Goal: Communication & Community: Participate in discussion

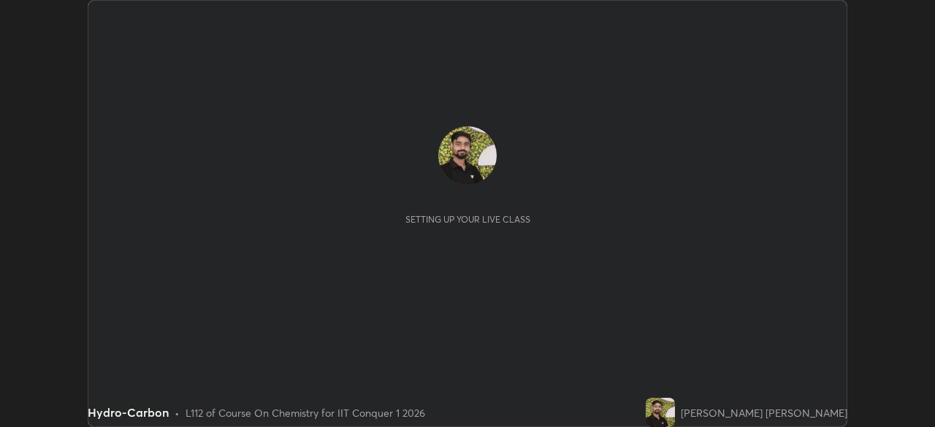
scroll to position [427, 934]
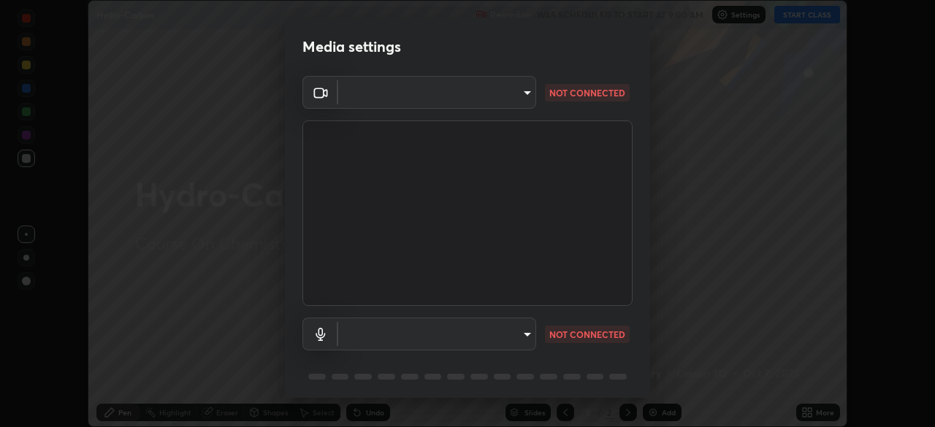
type input "9c5db0e3d6bf80210af106929d999d9f929c5ea5bbb961195660b7f823e2c793"
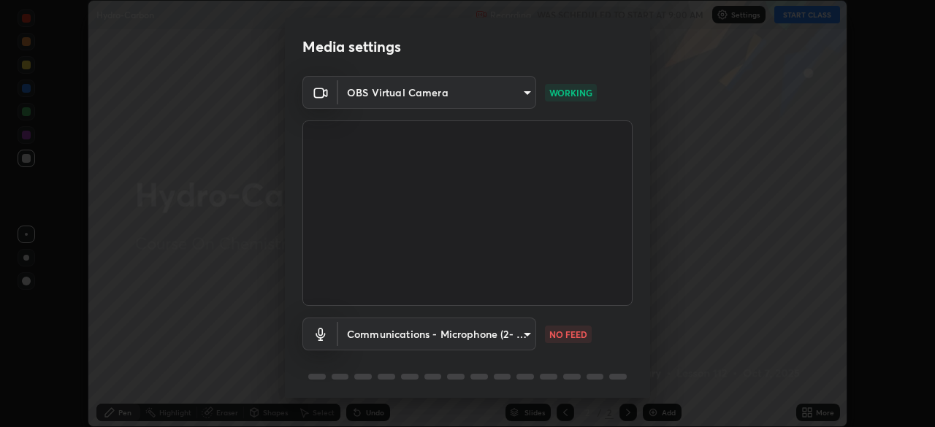
click at [488, 331] on body "Erase all Hydro-Carbon Recording WAS SCHEDULED TO START AT 9:00 AM Settings STA…" at bounding box center [467, 213] width 935 height 427
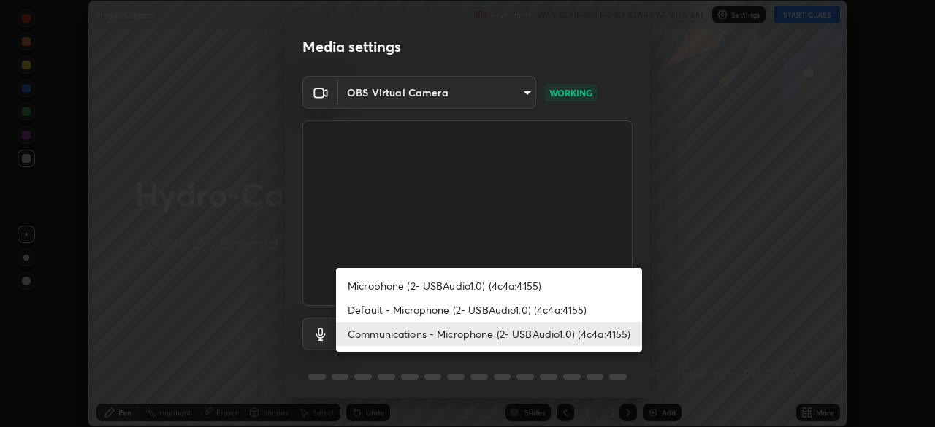
click at [483, 313] on li "Default - Microphone (2- USBAudio1.0) (4c4a:4155)" at bounding box center [489, 310] width 306 height 24
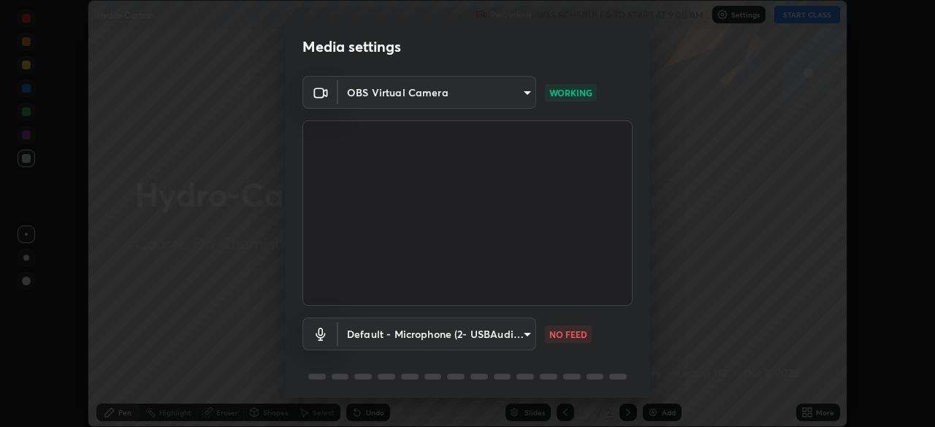
click at [427, 333] on body "Erase all Hydro-Carbon Recording WAS SCHEDULED TO START AT 9:00 AM Settings STA…" at bounding box center [467, 213] width 935 height 427
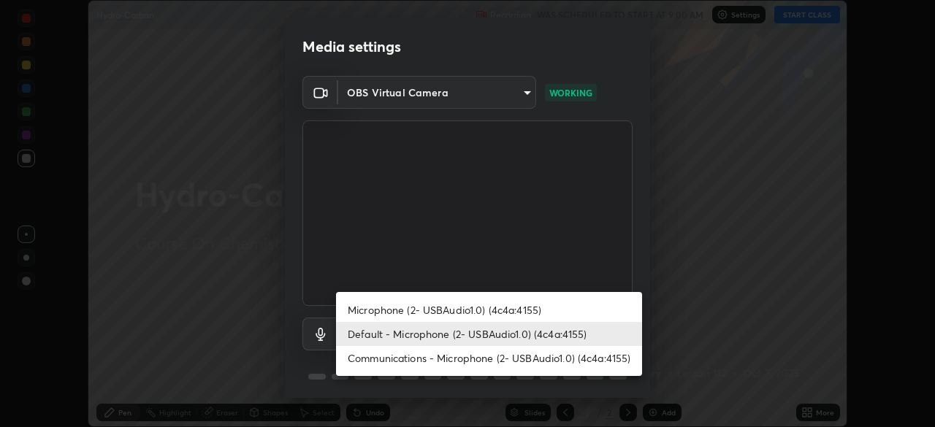
click at [486, 356] on li "Communications - Microphone (2- USBAudio1.0) (4c4a:4155)" at bounding box center [489, 358] width 306 height 24
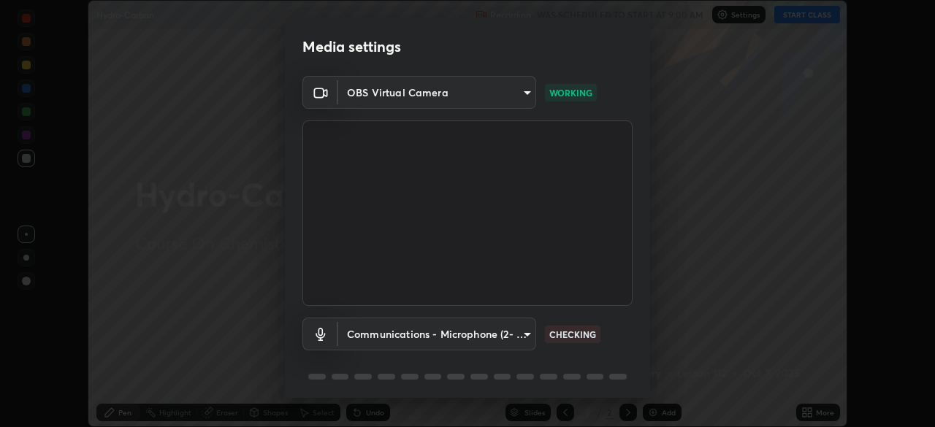
click at [399, 333] on body "Erase all Hydro-Carbon Recording WAS SCHEDULED TO START AT 9:00 AM Settings STA…" at bounding box center [467, 213] width 935 height 427
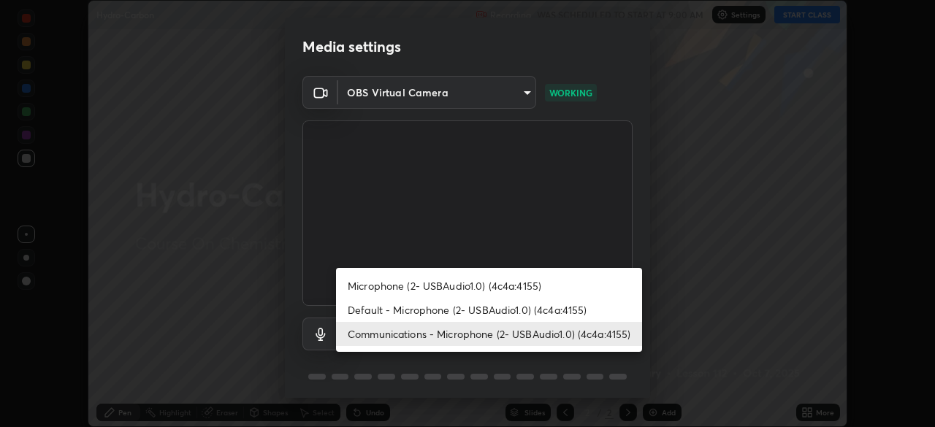
click at [395, 293] on li "Microphone (2- USBAudio1.0) (4c4a:4155)" at bounding box center [489, 286] width 306 height 24
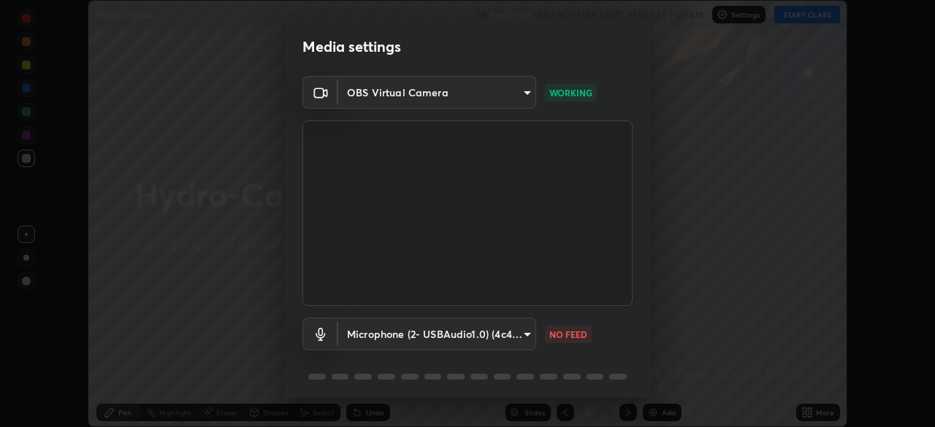
click at [483, 340] on body "Erase all Hydro-Carbon Recording WAS SCHEDULED TO START AT 9:00 AM Settings STA…" at bounding box center [467, 213] width 935 height 427
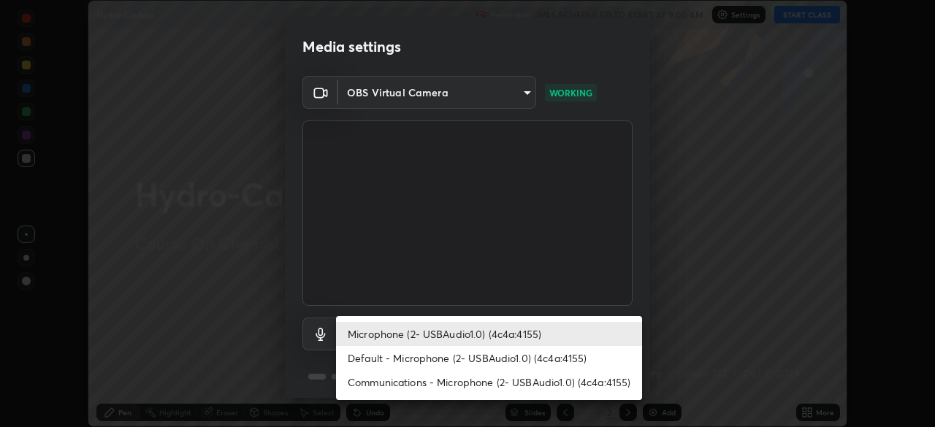
click at [510, 360] on li "Default - Microphone (2- USBAudio1.0) (4c4a:4155)" at bounding box center [489, 358] width 306 height 24
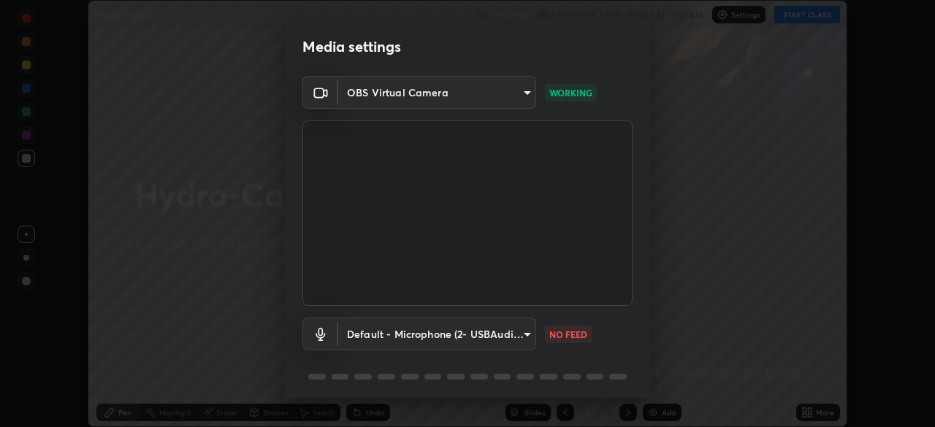
click at [408, 333] on body "Erase all Hydro-Carbon Recording WAS SCHEDULED TO START AT 9:00 AM Settings STA…" at bounding box center [467, 213] width 935 height 427
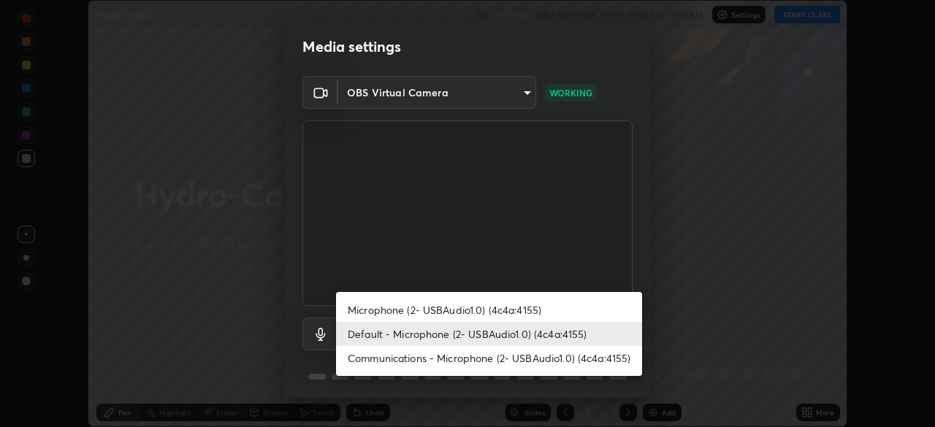
click at [440, 363] on li "Communications - Microphone (2- USBAudio1.0) (4c4a:4155)" at bounding box center [489, 358] width 306 height 24
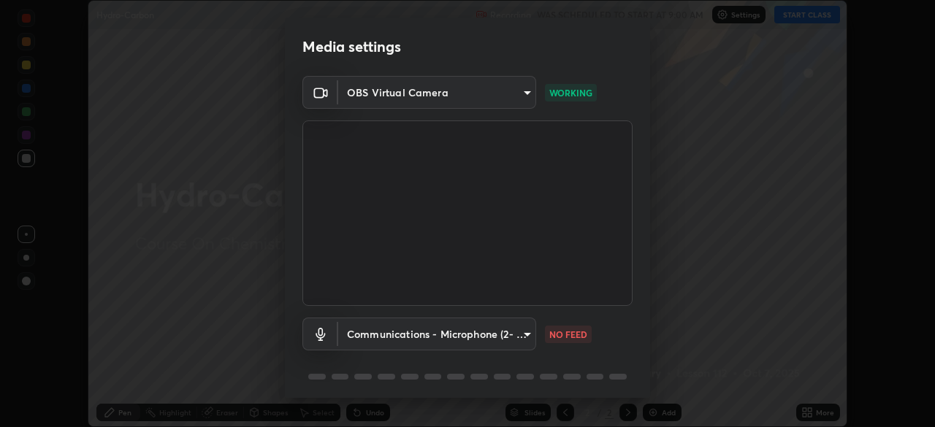
click at [383, 344] on body "Erase all Hydro-Carbon Recording WAS SCHEDULED TO START AT 9:00 AM Settings STA…" at bounding box center [467, 213] width 935 height 427
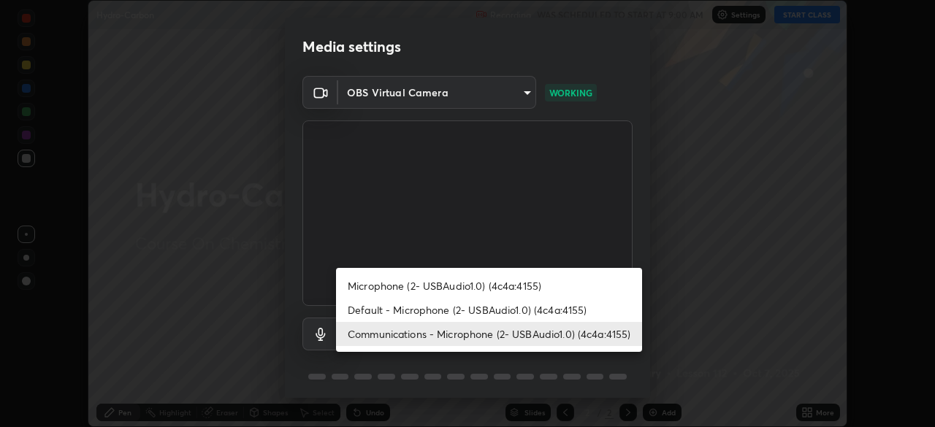
click at [394, 315] on li "Default - Microphone (2- USBAudio1.0) (4c4a:4155)" at bounding box center [489, 310] width 306 height 24
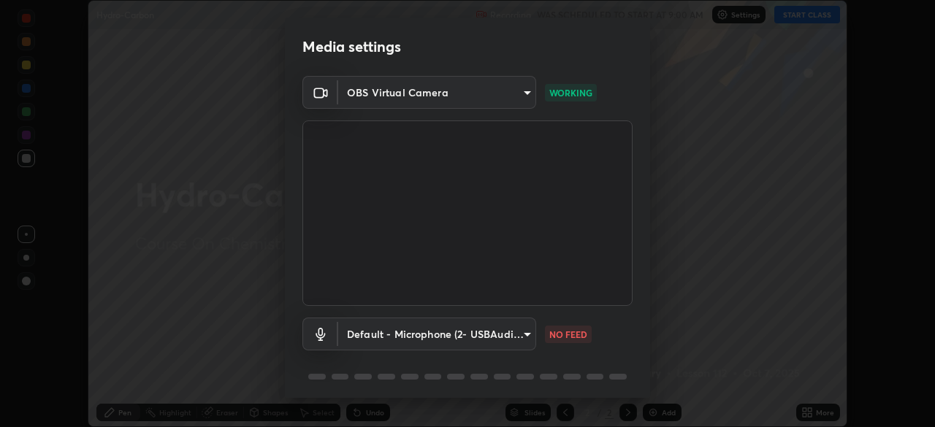
click at [384, 338] on body "Erase all Hydro-Carbon Recording WAS SCHEDULED TO START AT 9:00 AM Settings STA…" at bounding box center [467, 213] width 935 height 427
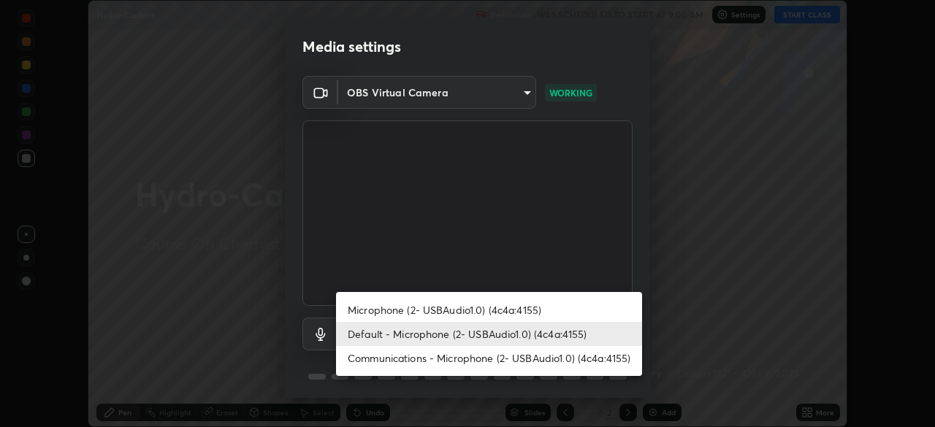
click at [384, 310] on li "Microphone (2- USBAudio1.0) (4c4a:4155)" at bounding box center [489, 310] width 306 height 24
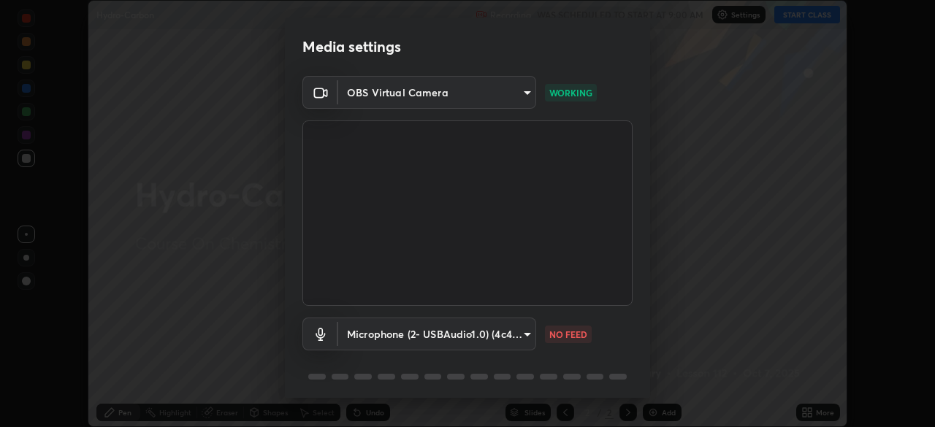
click at [438, 338] on body "Erase all Hydro-Carbon Recording WAS SCHEDULED TO START AT 9:00 AM Settings STA…" at bounding box center [467, 213] width 935 height 427
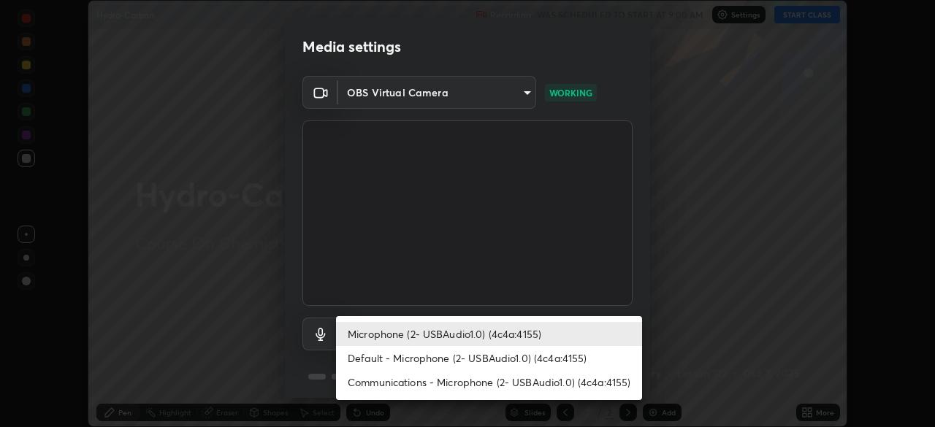
click at [471, 361] on li "Default - Microphone (2- USBAudio1.0) (4c4a:4155)" at bounding box center [489, 358] width 306 height 24
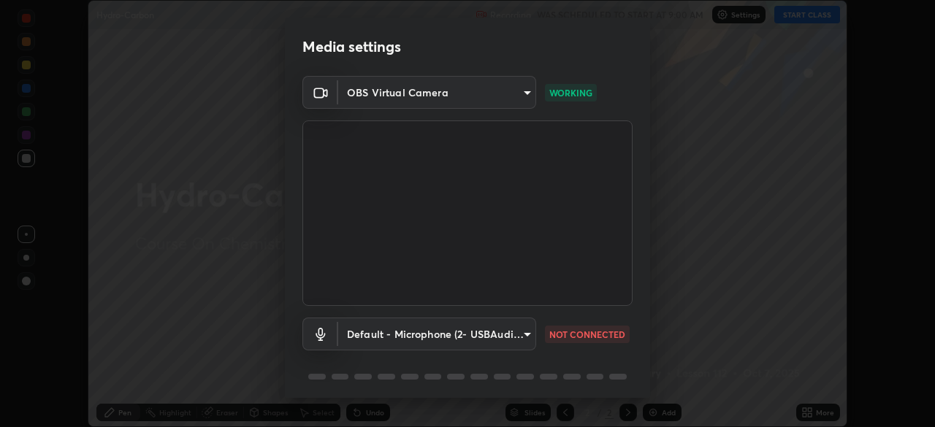
click at [405, 341] on body "Erase all Hydro-Carbon Recording WAS SCHEDULED TO START AT 9:00 AM Settings STA…" at bounding box center [467, 213] width 935 height 427
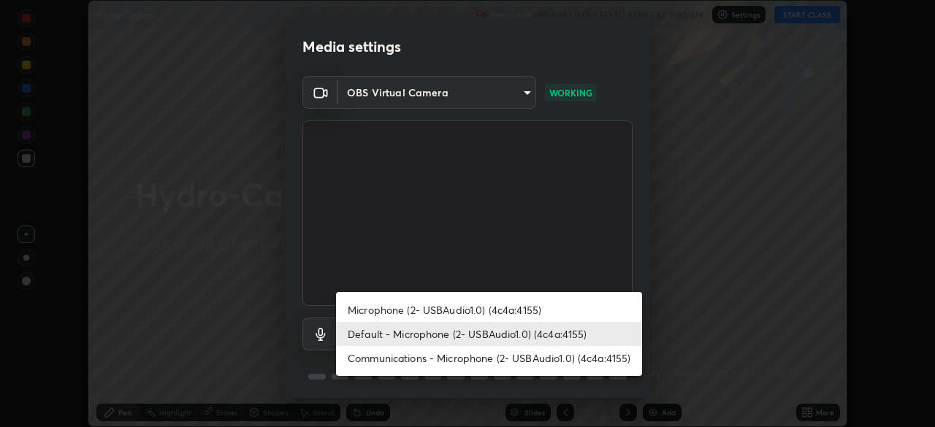
click at [427, 364] on li "Communications - Microphone (2- USBAudio1.0) (4c4a:4155)" at bounding box center [489, 358] width 306 height 24
type input "communications"
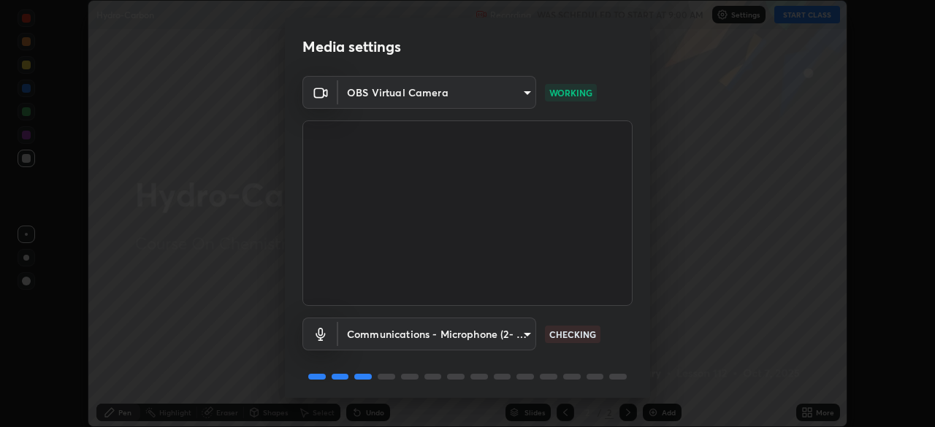
scroll to position [52, 0]
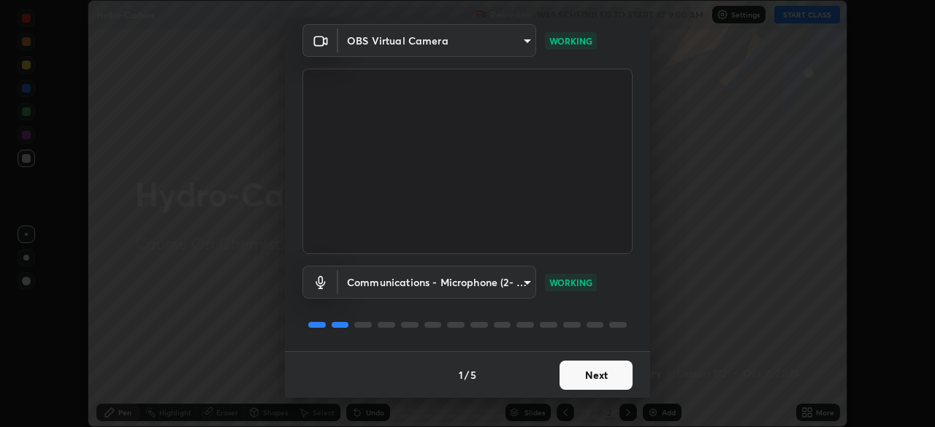
click at [592, 370] on button "Next" at bounding box center [595, 375] width 73 height 29
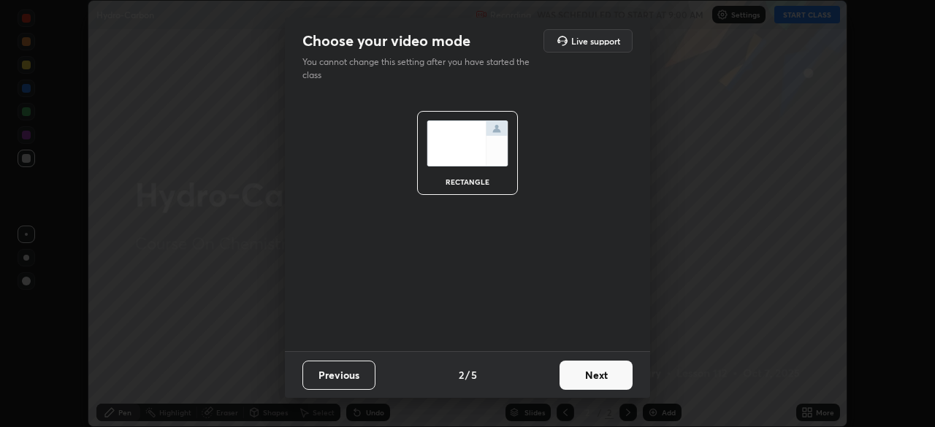
click at [599, 377] on button "Next" at bounding box center [595, 375] width 73 height 29
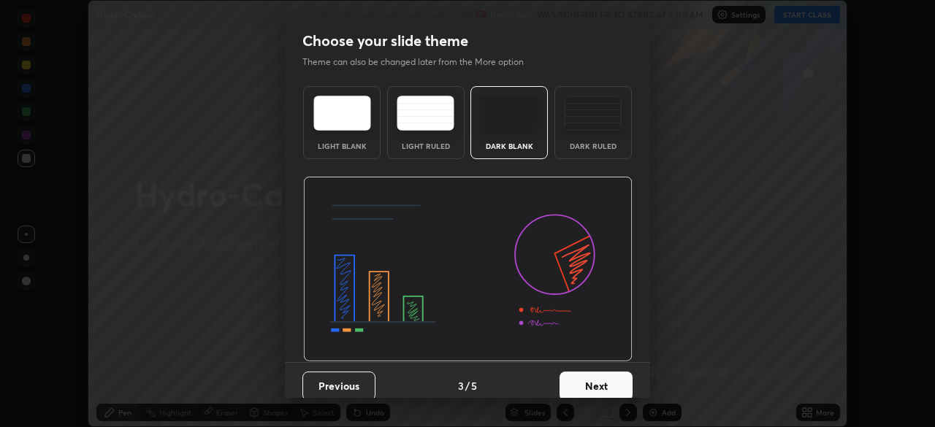
click at [608, 386] on button "Next" at bounding box center [595, 386] width 73 height 29
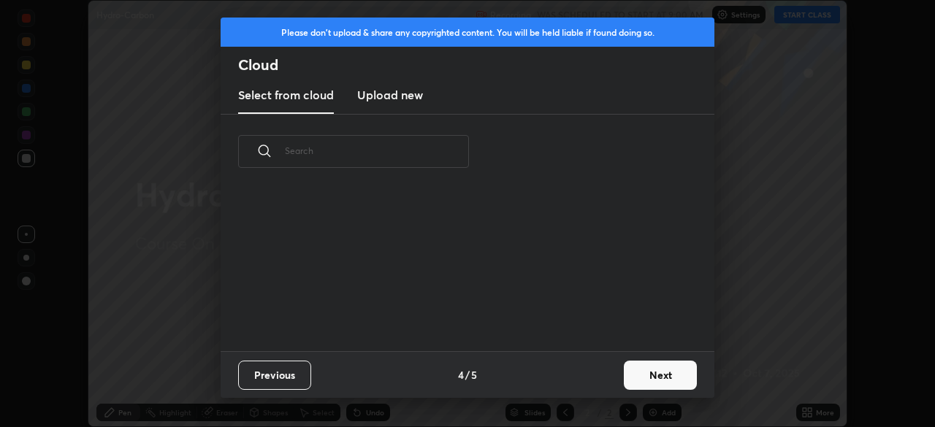
click at [651, 380] on button "Next" at bounding box center [659, 375] width 73 height 29
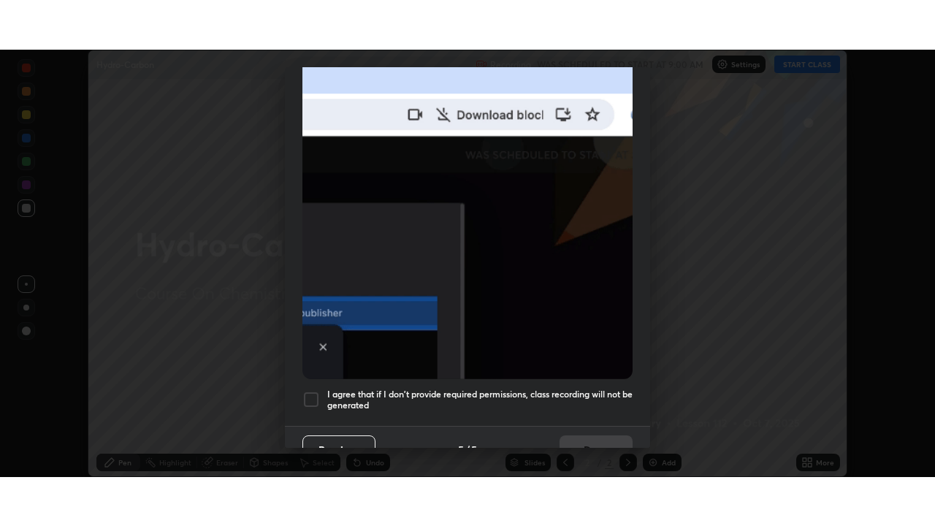
scroll to position [350, 0]
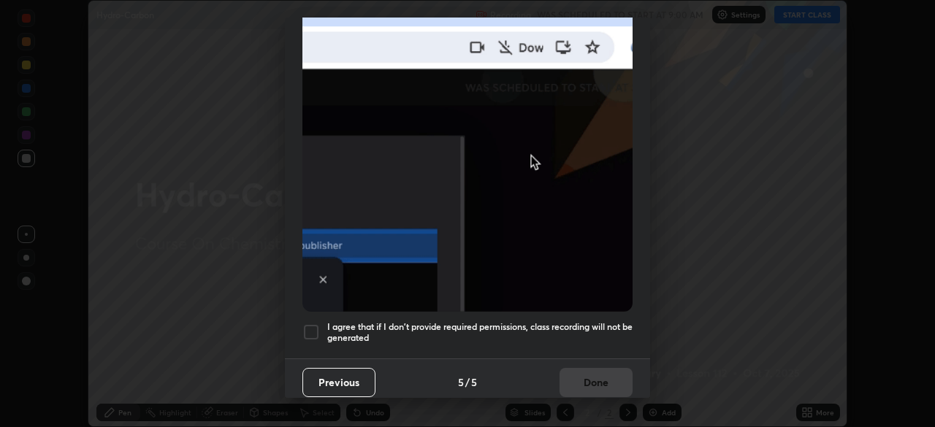
click at [312, 331] on div at bounding box center [311, 332] width 18 height 18
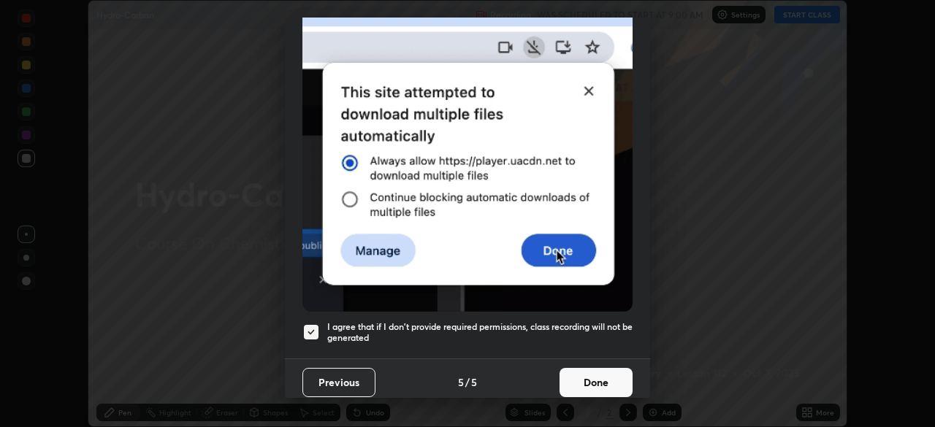
click at [598, 380] on button "Done" at bounding box center [595, 382] width 73 height 29
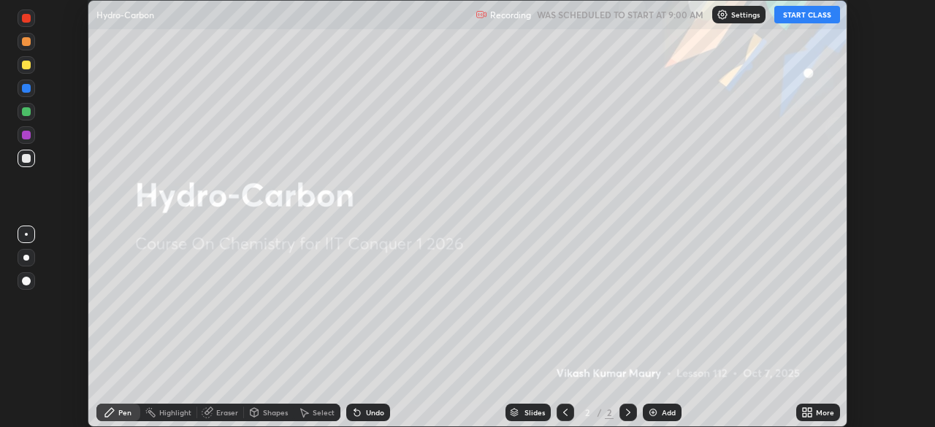
click at [813, 412] on div "More" at bounding box center [818, 413] width 44 height 18
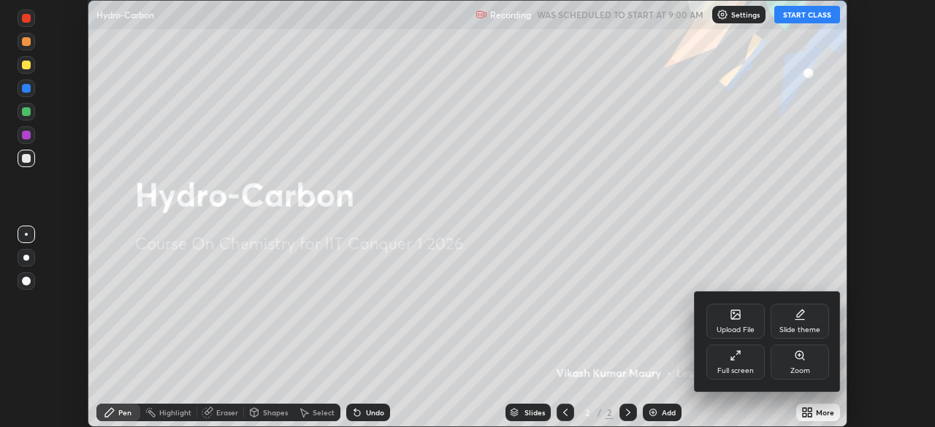
click at [736, 360] on icon at bounding box center [735, 356] width 12 height 12
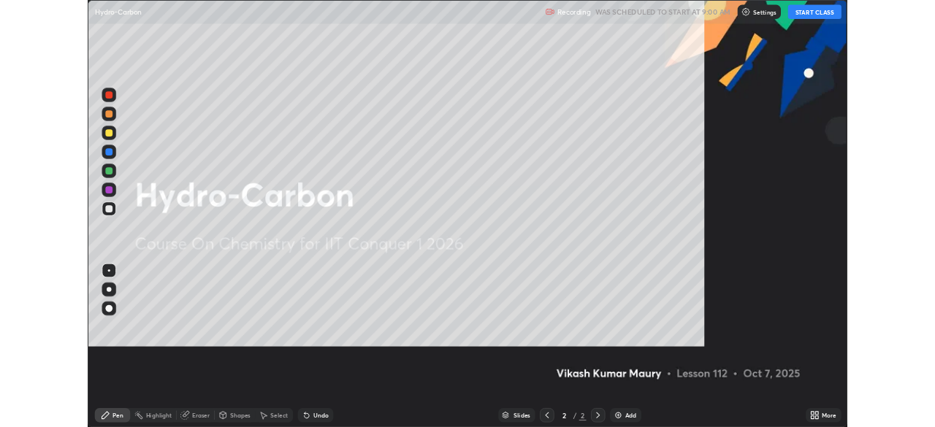
scroll to position [526, 935]
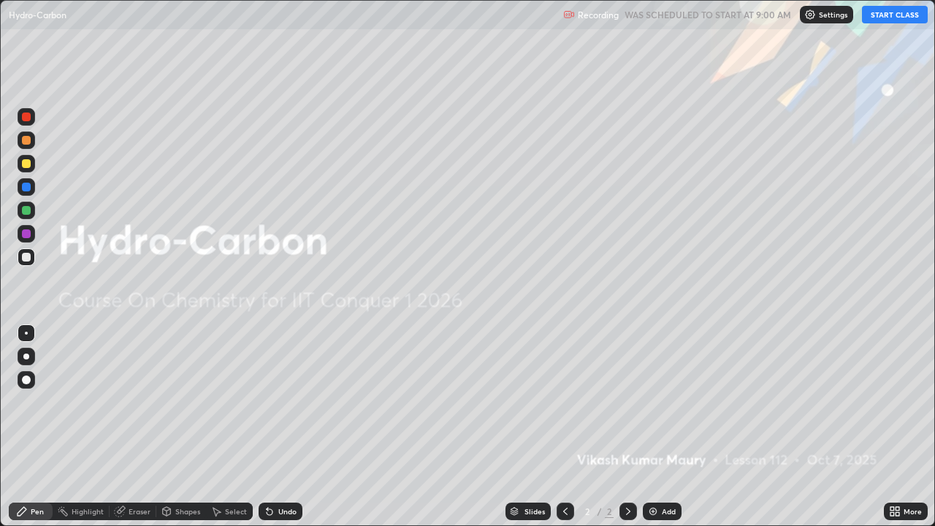
click at [883, 9] on button "START CLASS" at bounding box center [894, 15] width 66 height 18
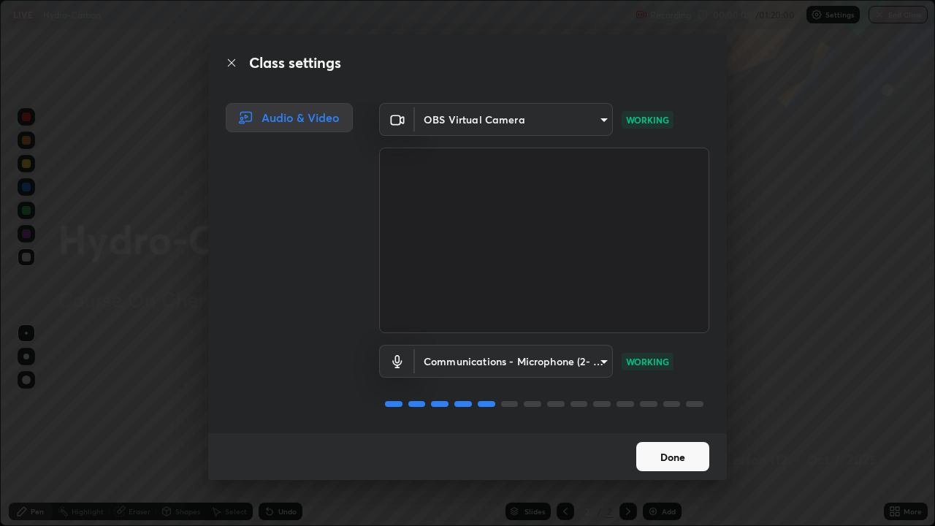
click at [669, 426] on button "Done" at bounding box center [672, 456] width 73 height 29
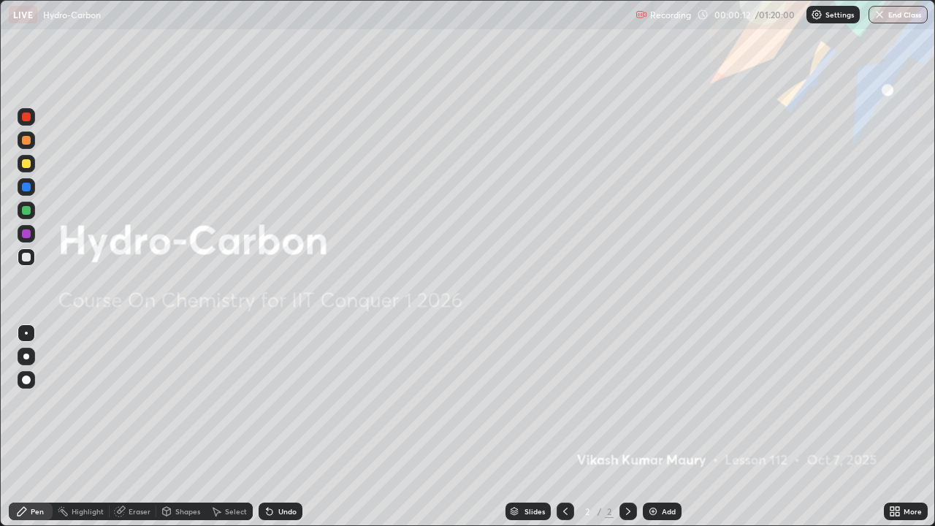
click at [669, 426] on div "Add" at bounding box center [668, 510] width 14 height 7
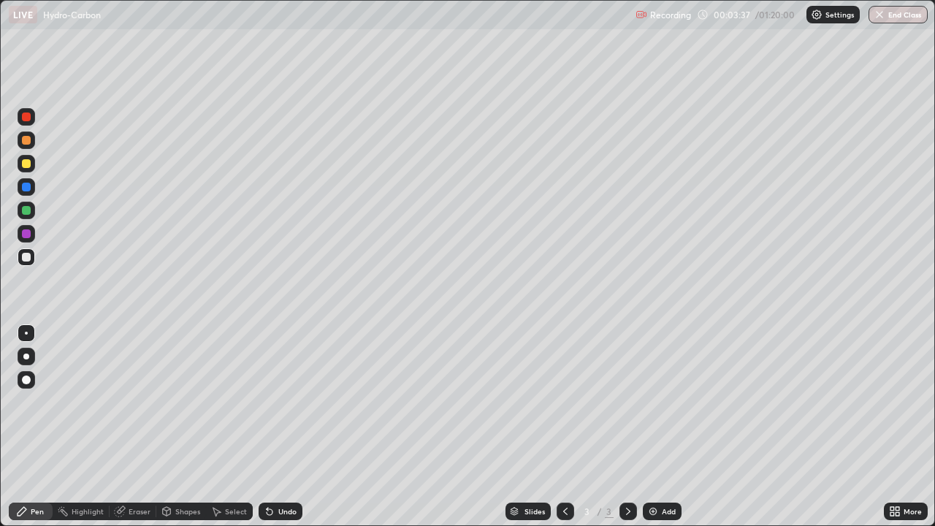
click at [654, 426] on img at bounding box center [653, 511] width 12 height 12
click at [669, 426] on div "Add" at bounding box center [661, 511] width 39 height 18
click at [657, 426] on div "Add" at bounding box center [661, 511] width 39 height 18
click at [139, 426] on div "Eraser" at bounding box center [139, 510] width 22 height 7
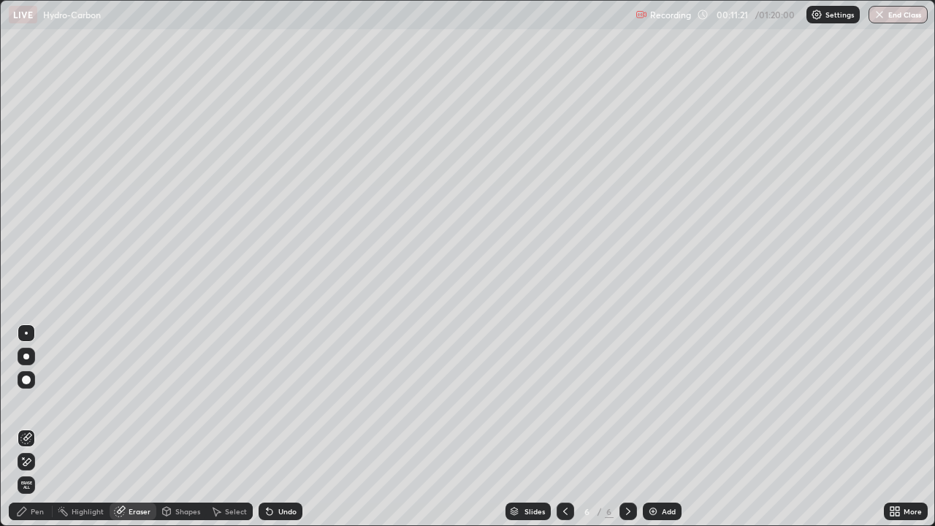
click at [39, 426] on div "Pen" at bounding box center [37, 510] width 13 height 7
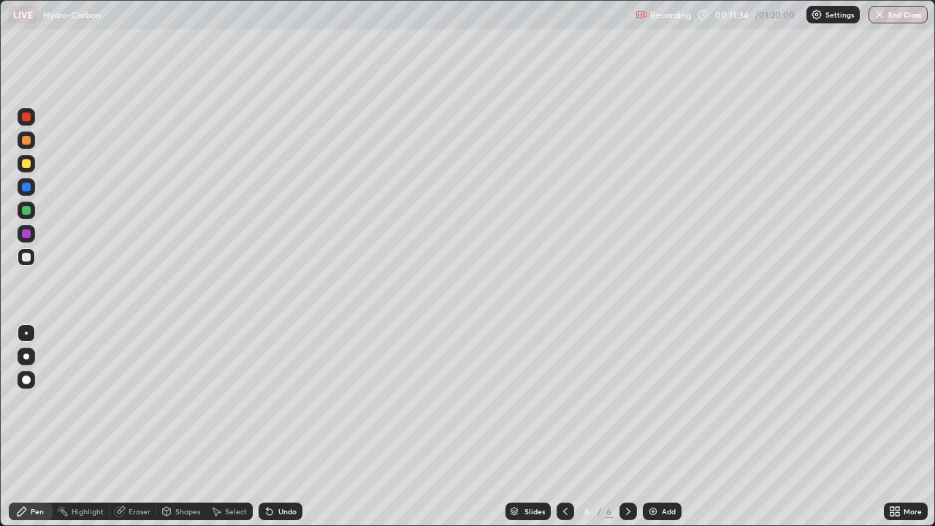
click at [130, 426] on div "Eraser" at bounding box center [139, 510] width 22 height 7
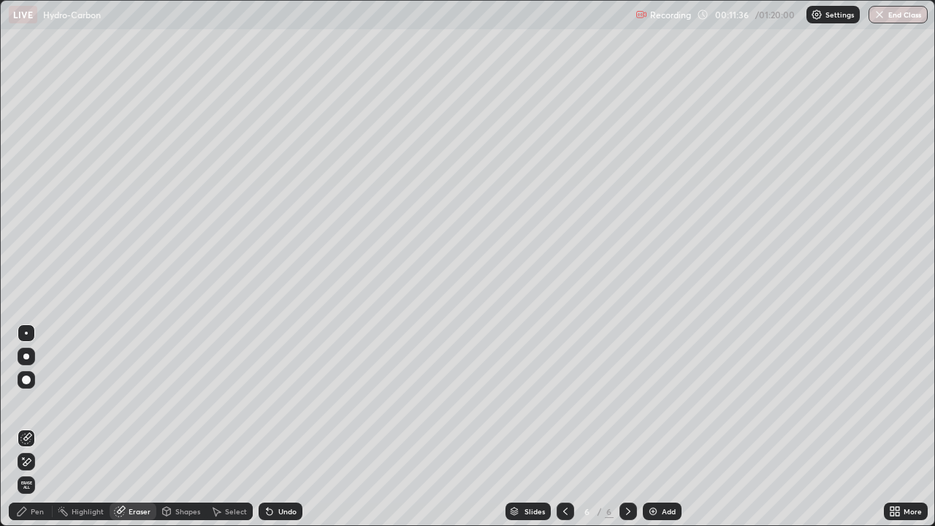
click at [39, 426] on div "Pen" at bounding box center [37, 510] width 13 height 7
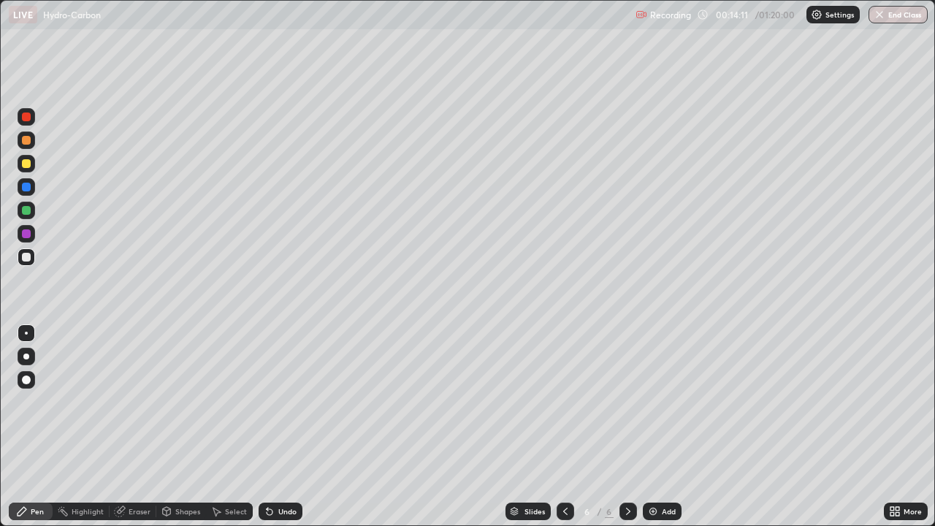
click at [664, 426] on div "Add" at bounding box center [661, 511] width 39 height 18
click at [127, 426] on div "Eraser" at bounding box center [133, 511] width 47 height 18
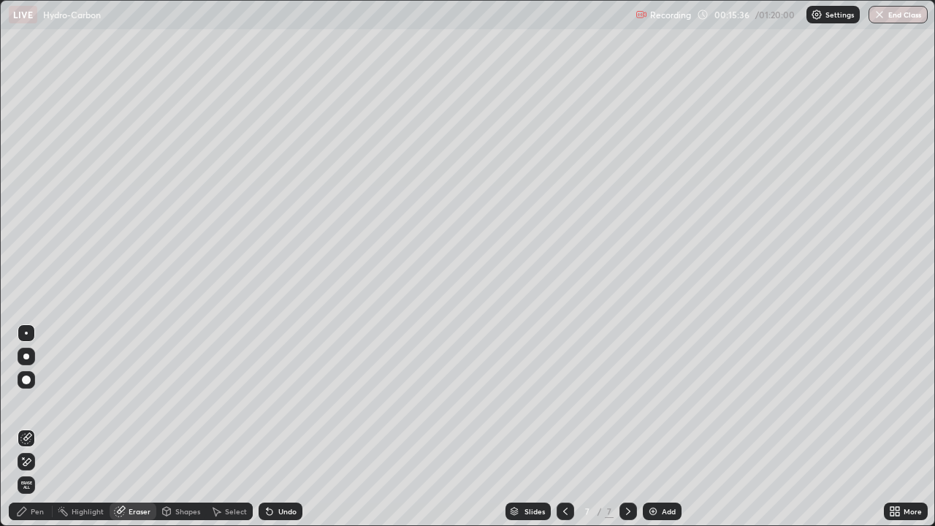
click at [34, 426] on div "Pen" at bounding box center [37, 510] width 13 height 7
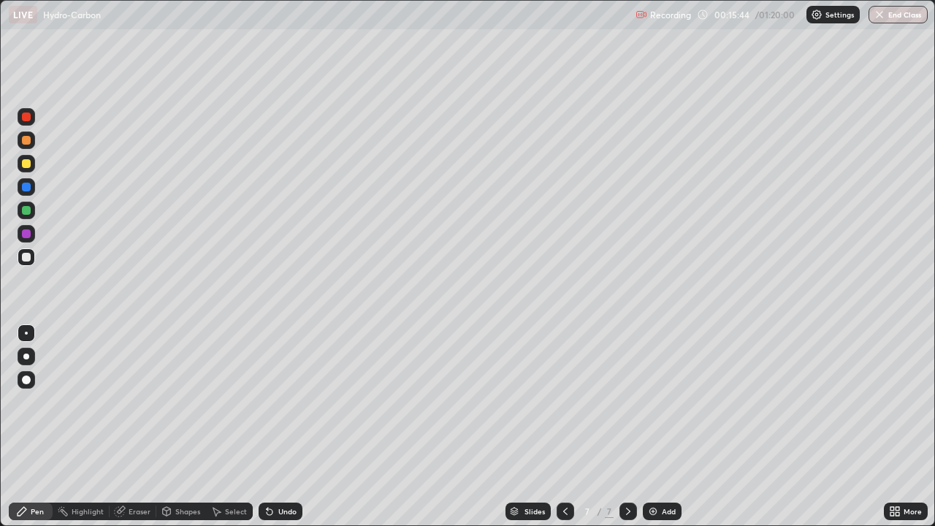
click at [129, 426] on div "Eraser" at bounding box center [133, 511] width 47 height 18
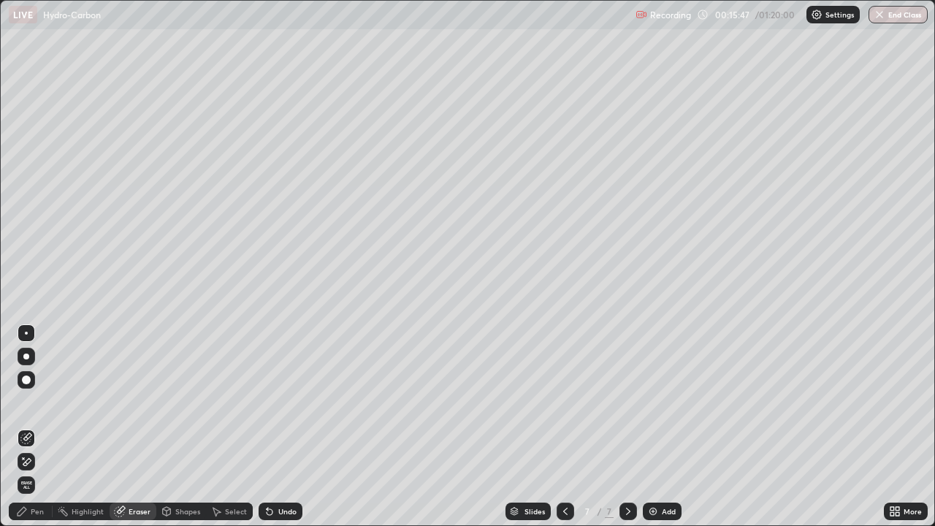
click at [28, 426] on div "Pen" at bounding box center [31, 511] width 44 height 18
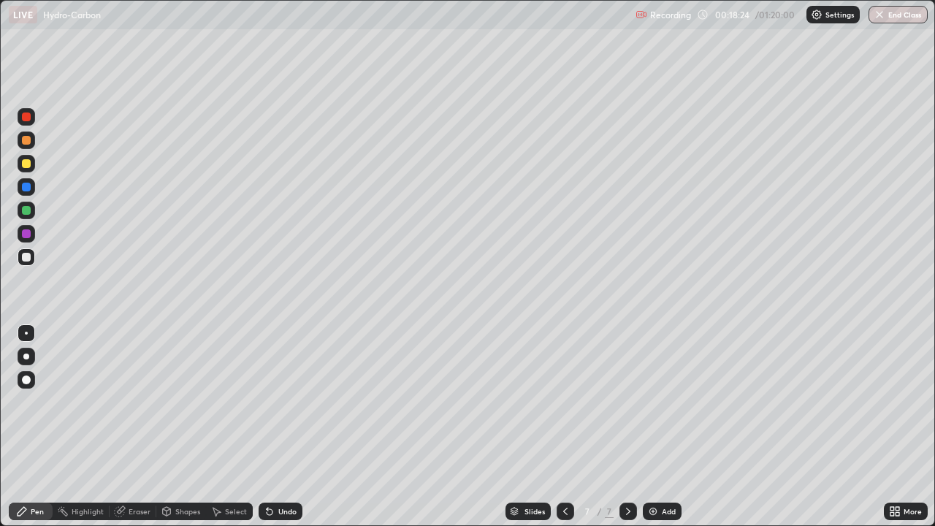
click at [655, 426] on img at bounding box center [653, 511] width 12 height 12
click at [130, 426] on div "Eraser" at bounding box center [133, 511] width 47 height 18
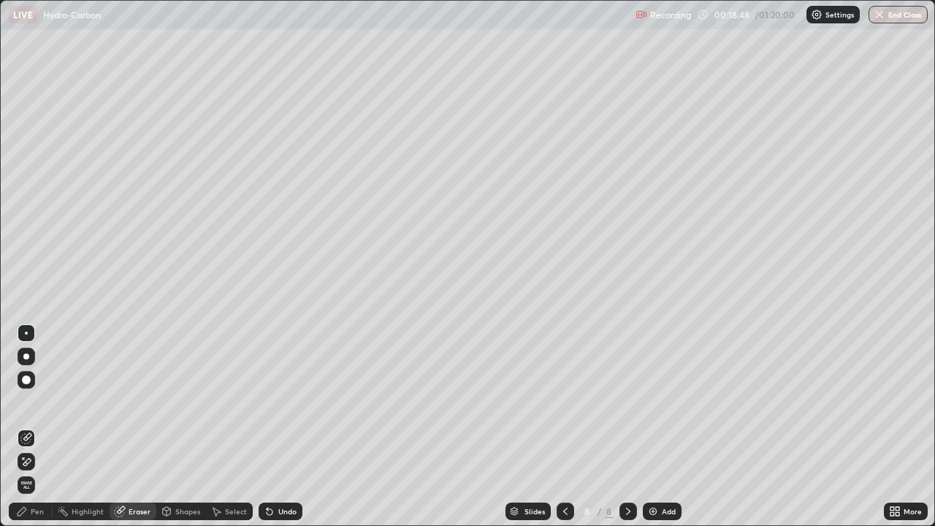
click at [28, 426] on div "Pen" at bounding box center [31, 511] width 44 height 18
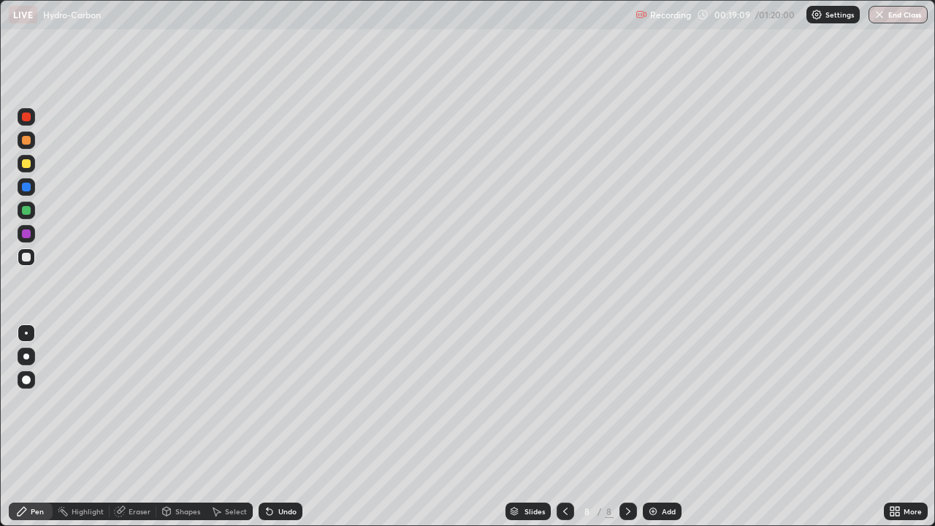
click at [129, 426] on div "Eraser" at bounding box center [139, 510] width 22 height 7
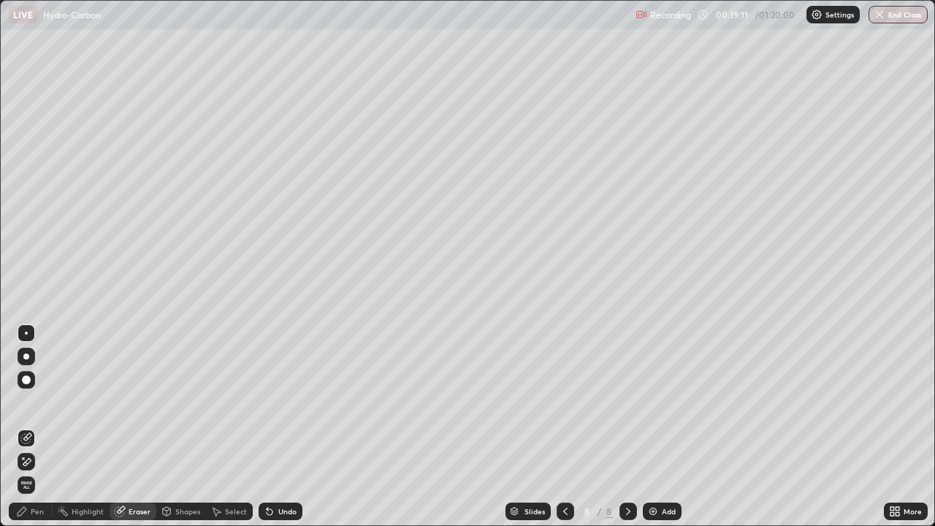
click at [31, 426] on div "Pen" at bounding box center [31, 511] width 44 height 18
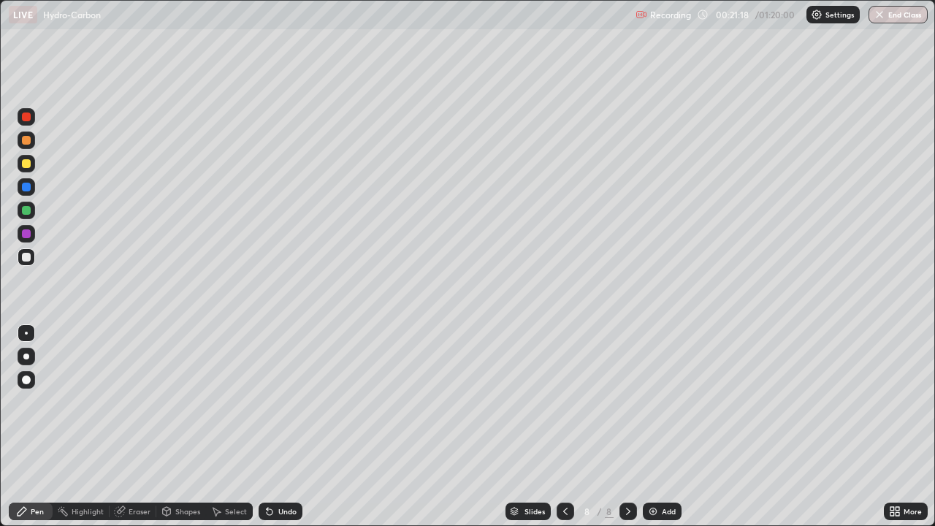
click at [657, 426] on div "Add" at bounding box center [661, 511] width 39 height 18
click at [133, 426] on div "Eraser" at bounding box center [139, 510] width 22 height 7
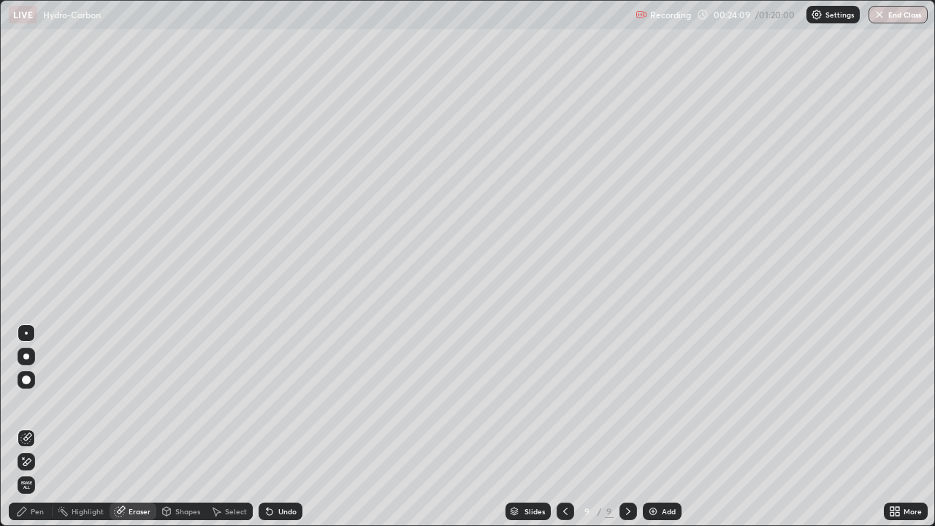
click at [37, 426] on div "Pen" at bounding box center [37, 510] width 13 height 7
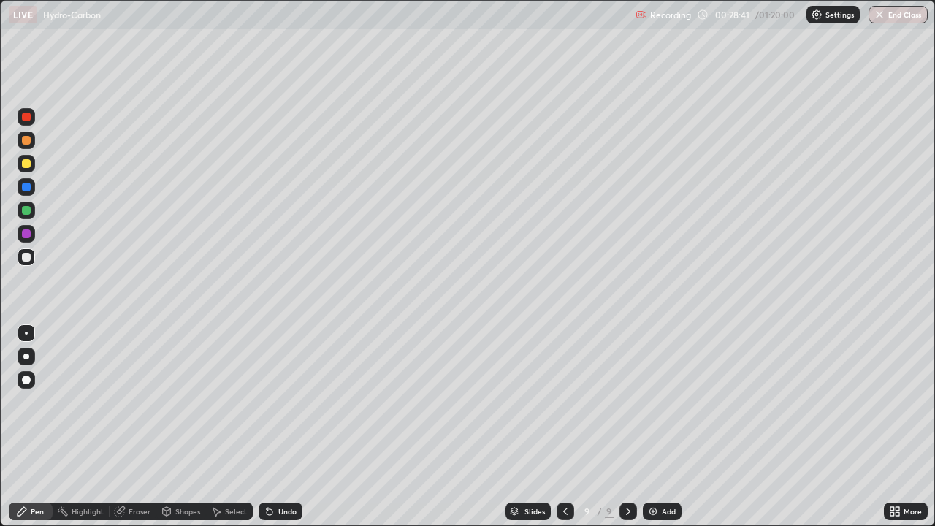
click at [656, 426] on img at bounding box center [653, 511] width 12 height 12
click at [662, 426] on div "Add" at bounding box center [661, 511] width 39 height 18
click at [661, 426] on div "Add" at bounding box center [668, 510] width 14 height 7
click at [564, 426] on div at bounding box center [565, 511] width 18 height 18
click at [624, 426] on icon at bounding box center [628, 511] width 12 height 12
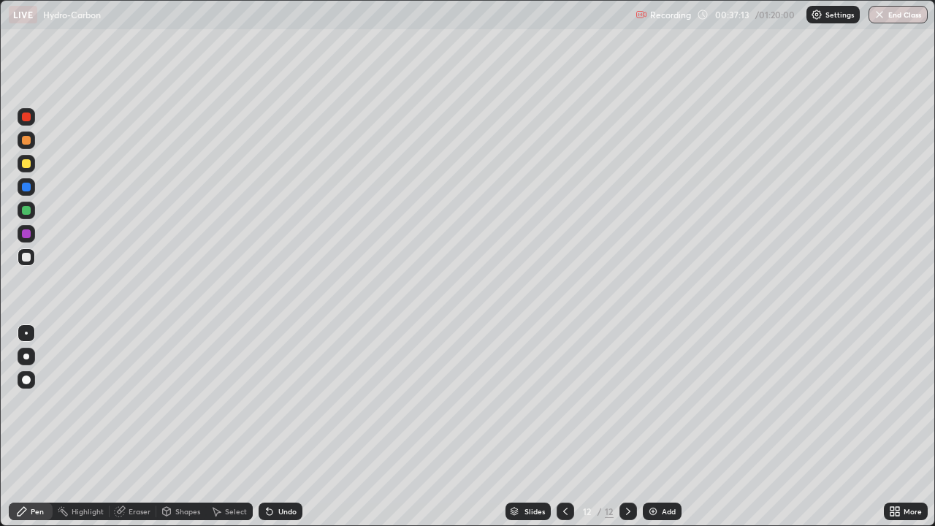
click at [130, 426] on div "Eraser" at bounding box center [139, 510] width 22 height 7
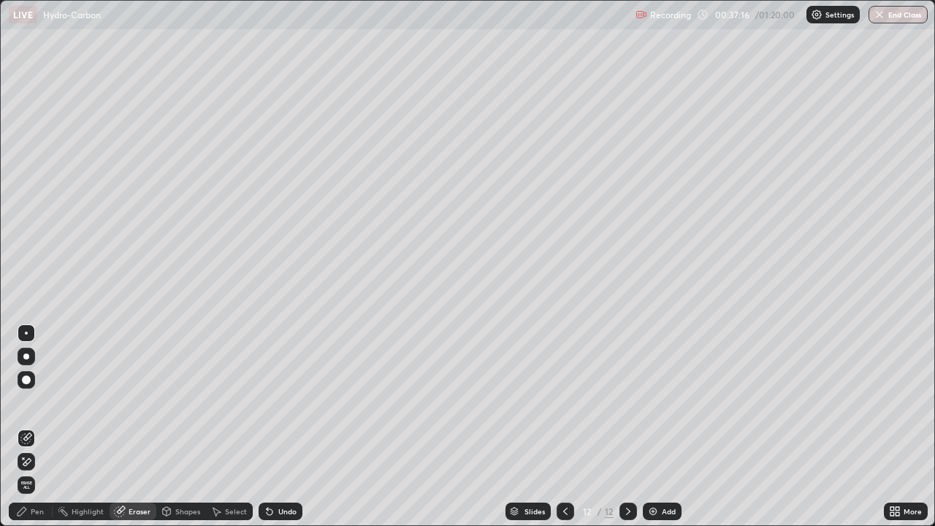
click at [23, 426] on icon at bounding box center [23, 457] width 1 height 1
click at [34, 426] on div "Pen" at bounding box center [37, 510] width 13 height 7
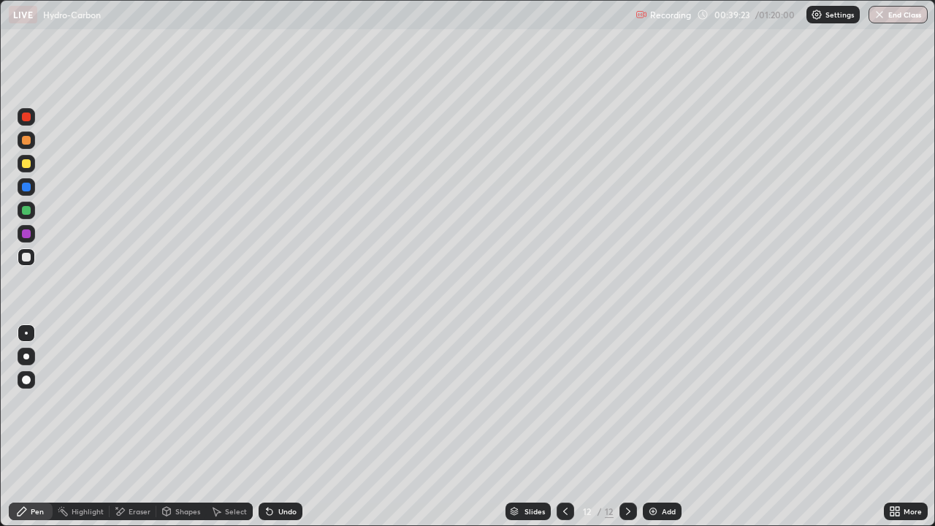
click at [664, 426] on div "Add" at bounding box center [661, 511] width 39 height 18
click at [666, 426] on div "Add" at bounding box center [668, 510] width 14 height 7
click at [561, 426] on icon at bounding box center [565, 511] width 12 height 12
click at [564, 426] on icon at bounding box center [565, 510] width 4 height 7
click at [624, 426] on icon at bounding box center [628, 511] width 12 height 12
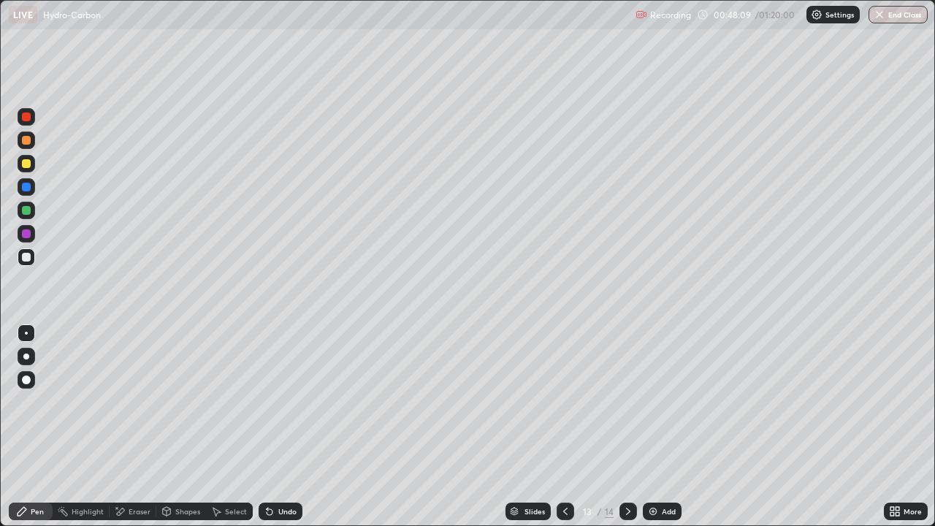
click at [625, 426] on icon at bounding box center [628, 511] width 12 height 12
click at [124, 426] on icon at bounding box center [120, 511] width 12 height 12
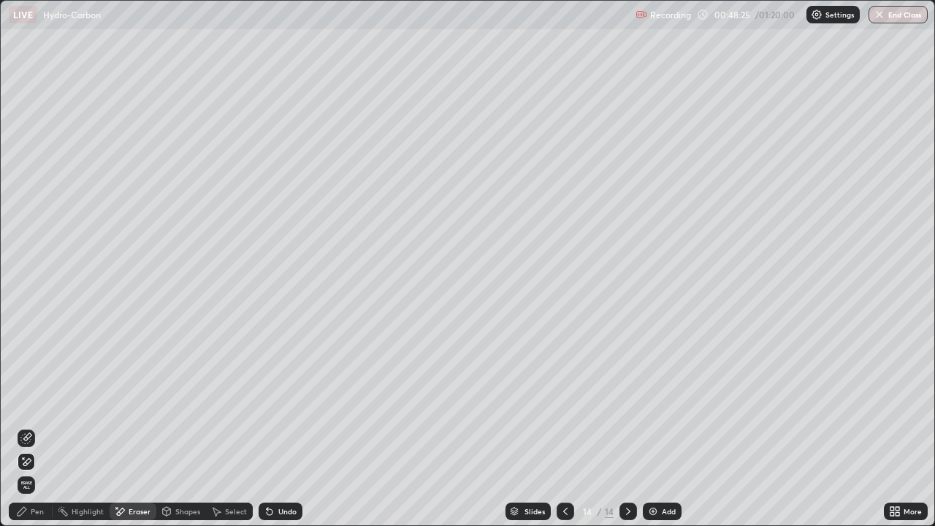
click at [39, 426] on div "Pen" at bounding box center [37, 510] width 13 height 7
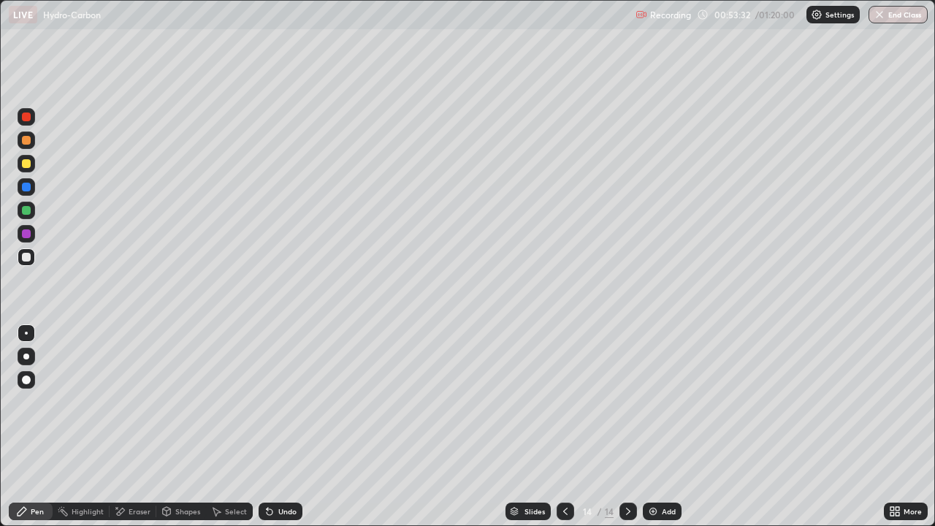
click at [666, 426] on div "Add" at bounding box center [668, 510] width 14 height 7
click at [654, 426] on img at bounding box center [653, 511] width 12 height 12
click at [655, 426] on img at bounding box center [653, 511] width 12 height 12
click at [131, 426] on div "Eraser" at bounding box center [139, 510] width 22 height 7
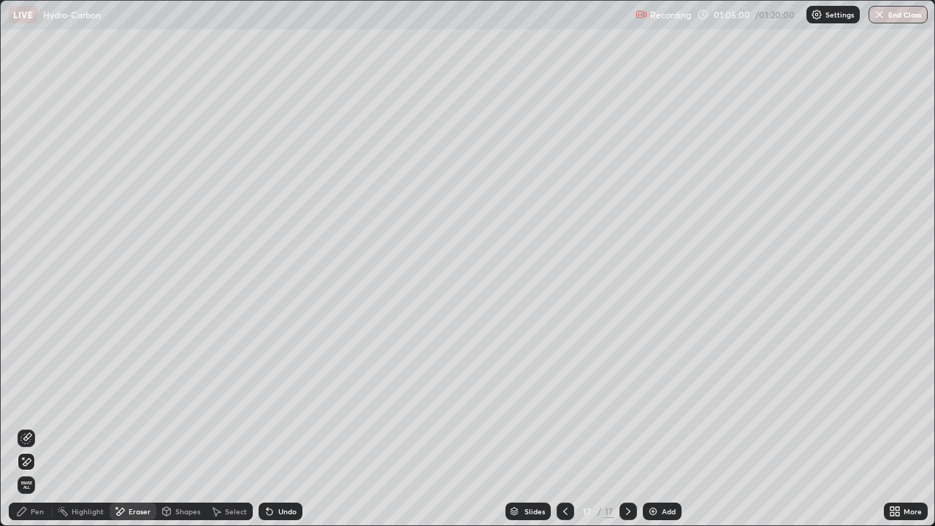
click at [39, 426] on div "Pen" at bounding box center [37, 510] width 13 height 7
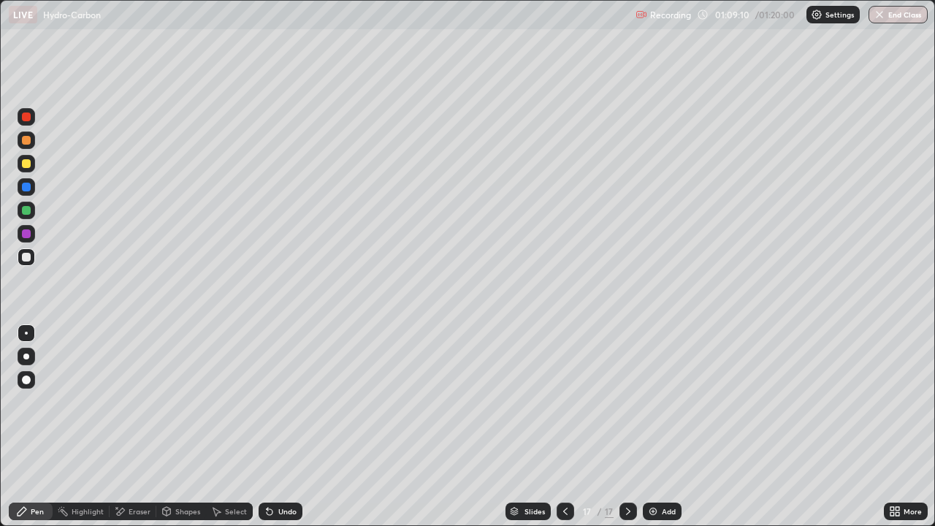
click at [661, 426] on div "Add" at bounding box center [661, 511] width 39 height 18
click at [139, 426] on div "Eraser" at bounding box center [139, 510] width 22 height 7
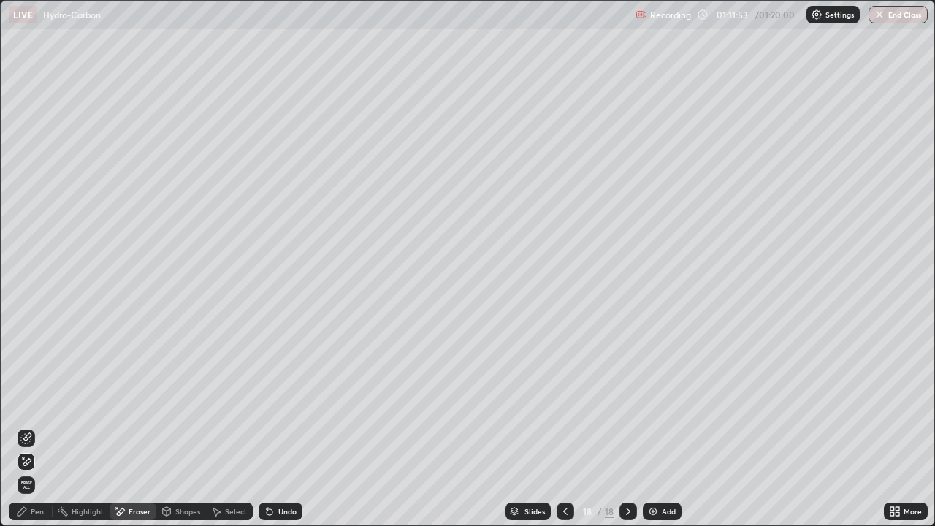
click at [34, 426] on div "Pen" at bounding box center [37, 510] width 13 height 7
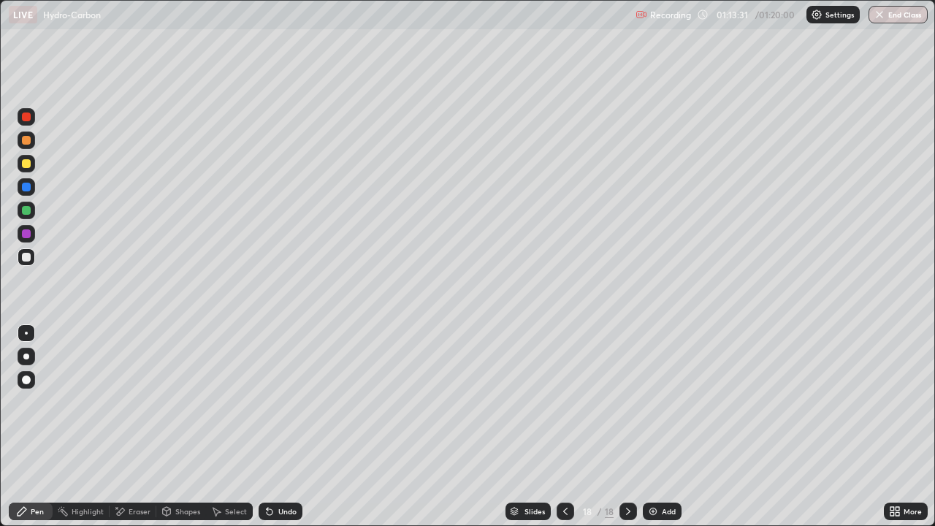
click at [664, 426] on div "Add" at bounding box center [668, 510] width 14 height 7
click at [898, 12] on button "End Class" at bounding box center [899, 15] width 58 height 18
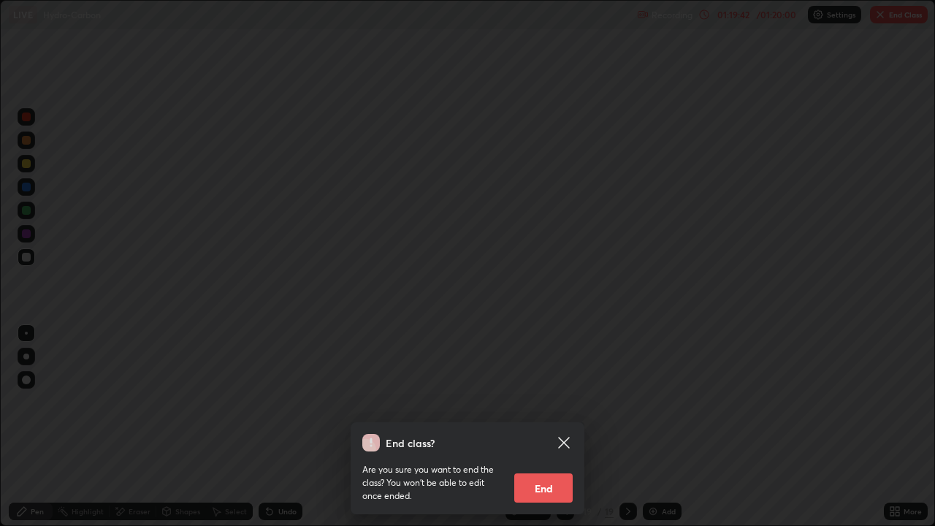
click at [556, 426] on button "End" at bounding box center [543, 487] width 58 height 29
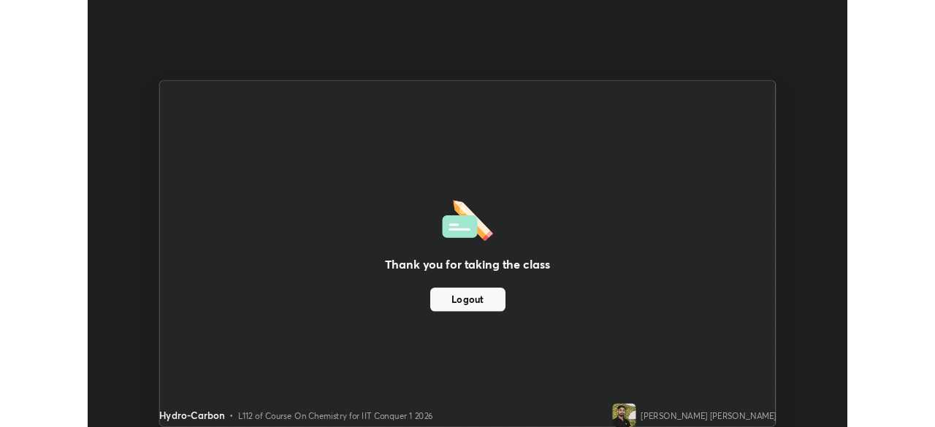
scroll to position [72581, 72074]
